Goal: Task Accomplishment & Management: Manage account settings

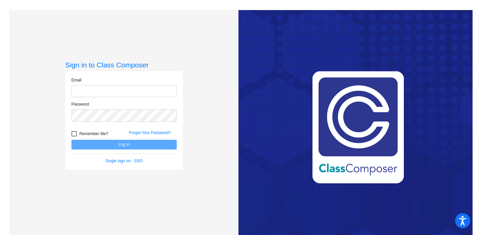
type input "[EMAIL_ADDRESS][PERSON_NAME][DOMAIN_NAME]"
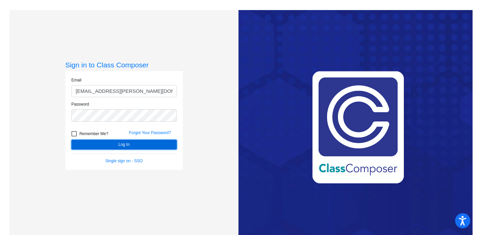
click at [109, 145] on button "Log In" at bounding box center [123, 145] width 105 height 10
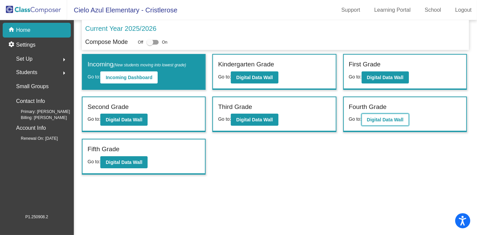
click at [390, 118] on b "Digital Data Wall" at bounding box center [385, 119] width 37 height 5
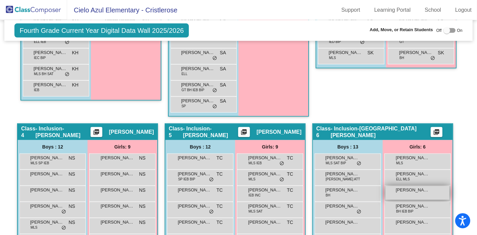
scroll to position [390, 0]
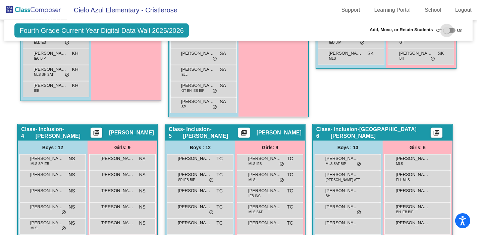
click at [445, 31] on div at bounding box center [446, 30] width 7 height 7
checkbox input "true"
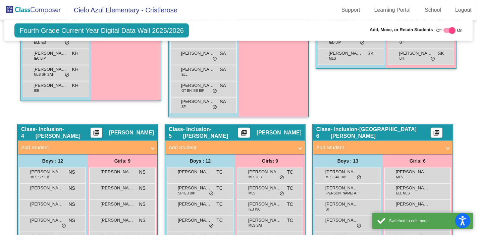
click at [422, 141] on mat-expansion-panel-header "Add Student" at bounding box center [382, 147] width 139 height 13
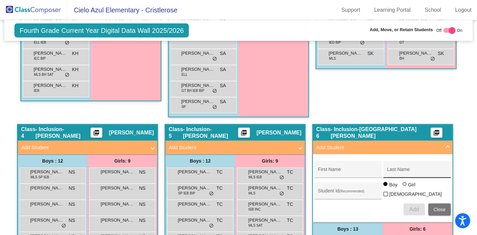
click at [402, 166] on div "Last Name" at bounding box center [417, 172] width 60 height 14
type input "[PERSON_NAME]"
click at [339, 170] on input "First Name" at bounding box center [348, 171] width 60 height 5
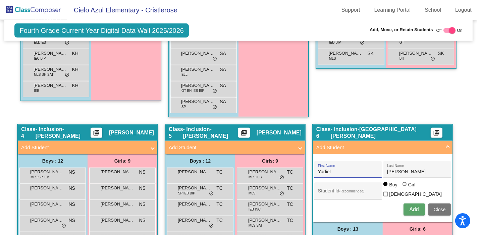
type input "Yadiel"
click at [409, 207] on span "Add" at bounding box center [413, 210] width 9 height 6
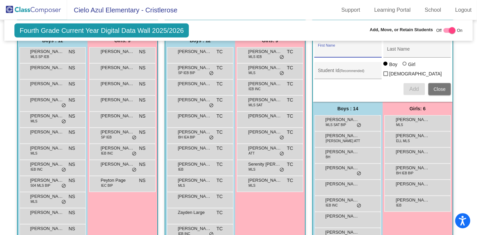
scroll to position [487, 0]
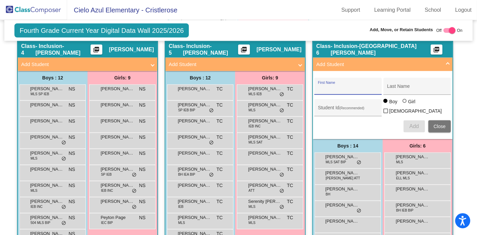
click at [443, 63] on span "Add Student" at bounding box center [381, 65] width 130 height 8
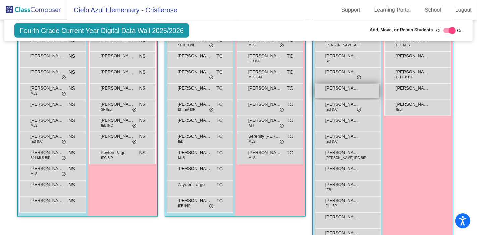
scroll to position [555, 0]
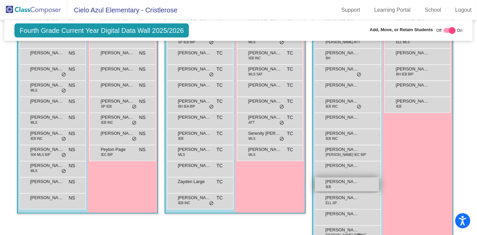
click at [347, 187] on div "[PERSON_NAME] IEB lock do_not_disturb_alt" at bounding box center [347, 185] width 64 height 14
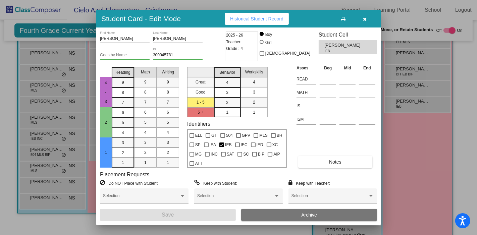
click at [311, 214] on span "Archive" at bounding box center [309, 214] width 16 height 5
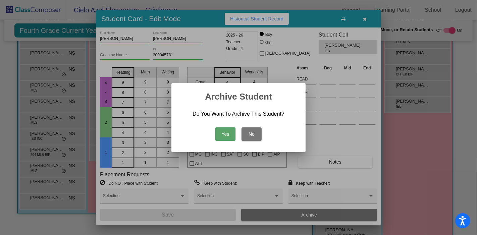
click at [222, 131] on button "Yes" at bounding box center [225, 133] width 20 height 13
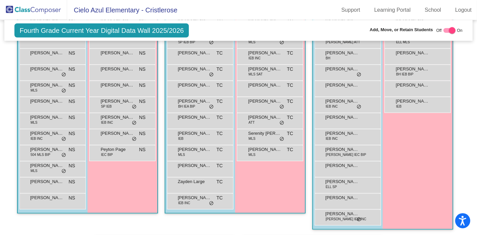
click at [33, 9] on img at bounding box center [33, 10] width 67 height 20
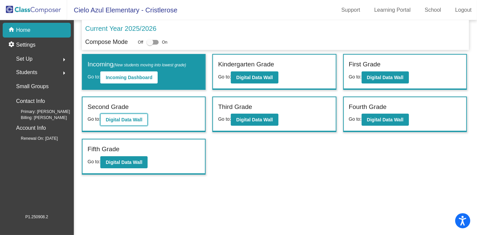
click at [126, 122] on button "Digital Data Wall" at bounding box center [123, 120] width 47 height 12
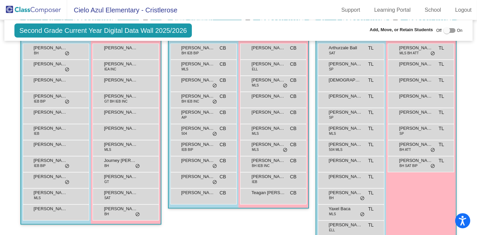
scroll to position [225, 0]
click at [56, 206] on span "[PERSON_NAME]" at bounding box center [51, 209] width 34 height 7
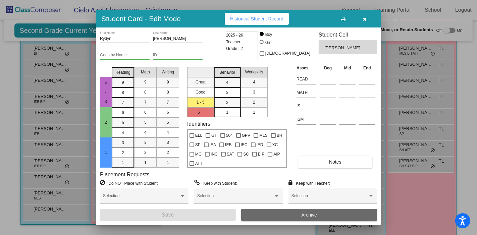
click at [304, 216] on span "Archive" at bounding box center [309, 214] width 16 height 5
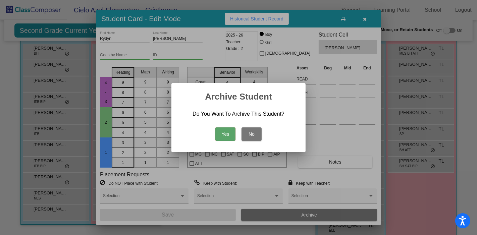
click at [222, 134] on button "Yes" at bounding box center [225, 133] width 20 height 13
